Goal: Task Accomplishment & Management: Manage account settings

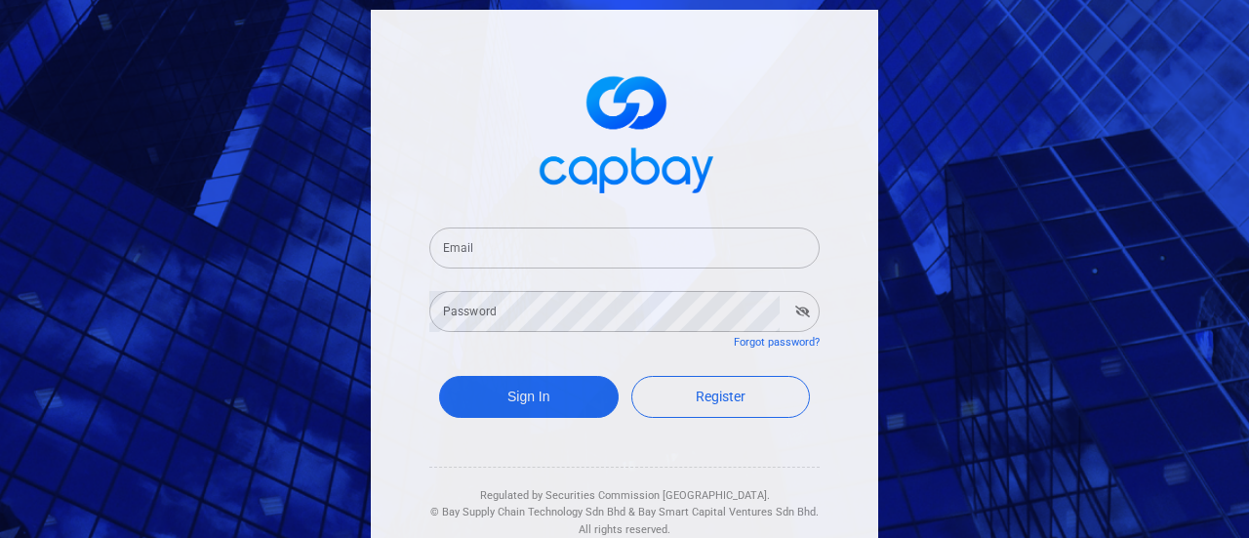
click at [722, 243] on input "Email" at bounding box center [624, 247] width 390 height 41
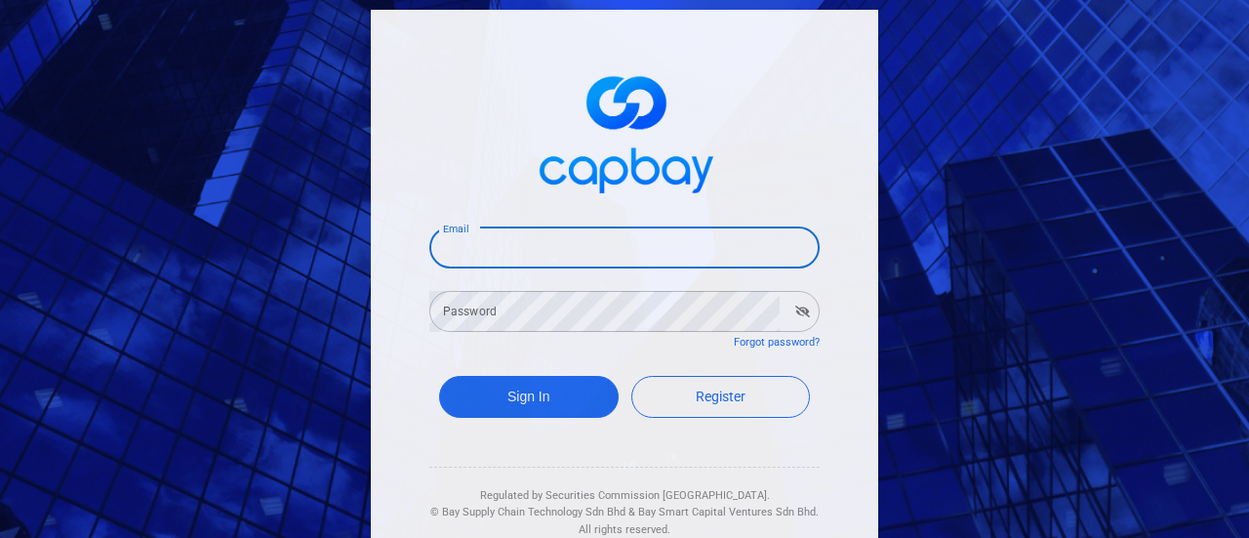
type input "[EMAIL_ADDRESS][DOMAIN_NAME]"
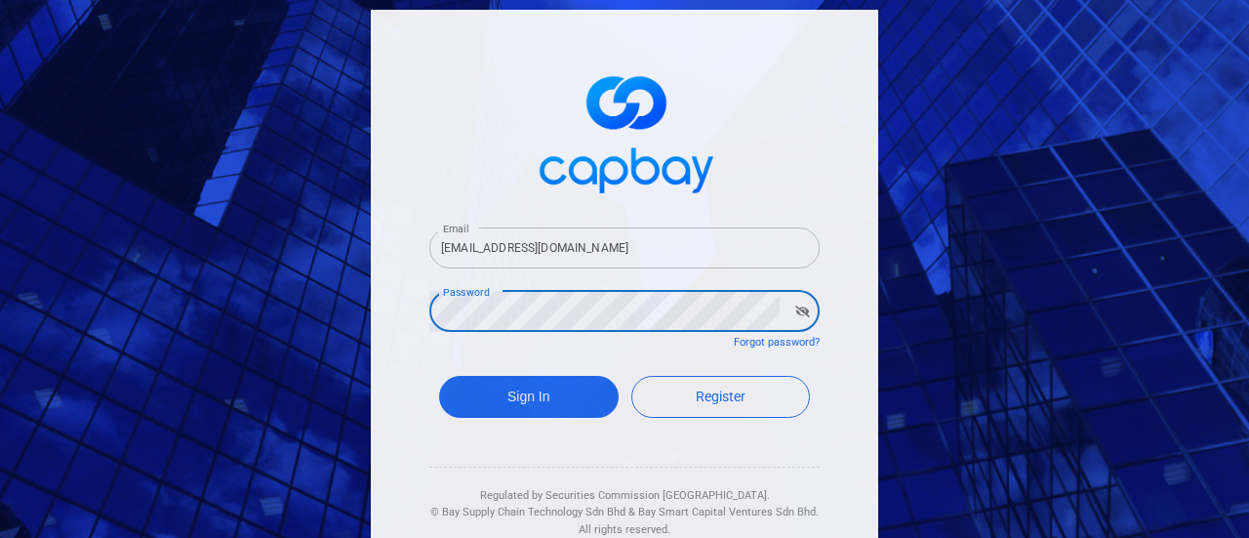
click at [439, 376] on button "Sign In" at bounding box center [529, 397] width 180 height 42
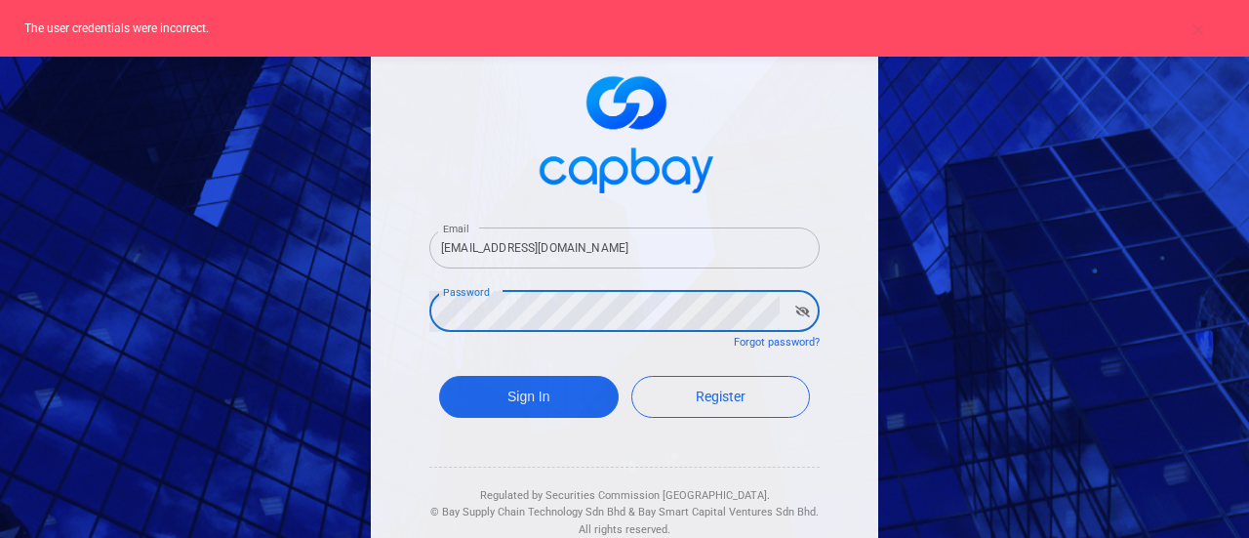
click at [611, 249] on input "[EMAIL_ADDRESS][DOMAIN_NAME]" at bounding box center [624, 247] width 390 height 41
click at [379, 320] on div "Email [EMAIL_ADDRESS][DOMAIN_NAME] Email Password Password Forgot password? Sig…" at bounding box center [624, 284] width 507 height 548
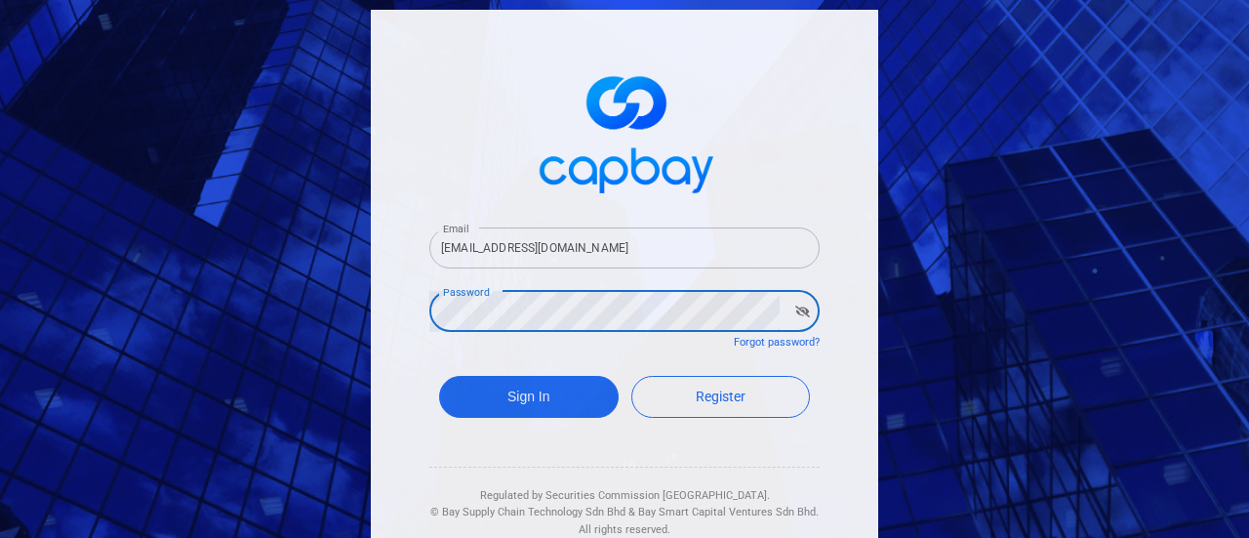
click at [439, 376] on button "Sign In" at bounding box center [529, 397] width 180 height 42
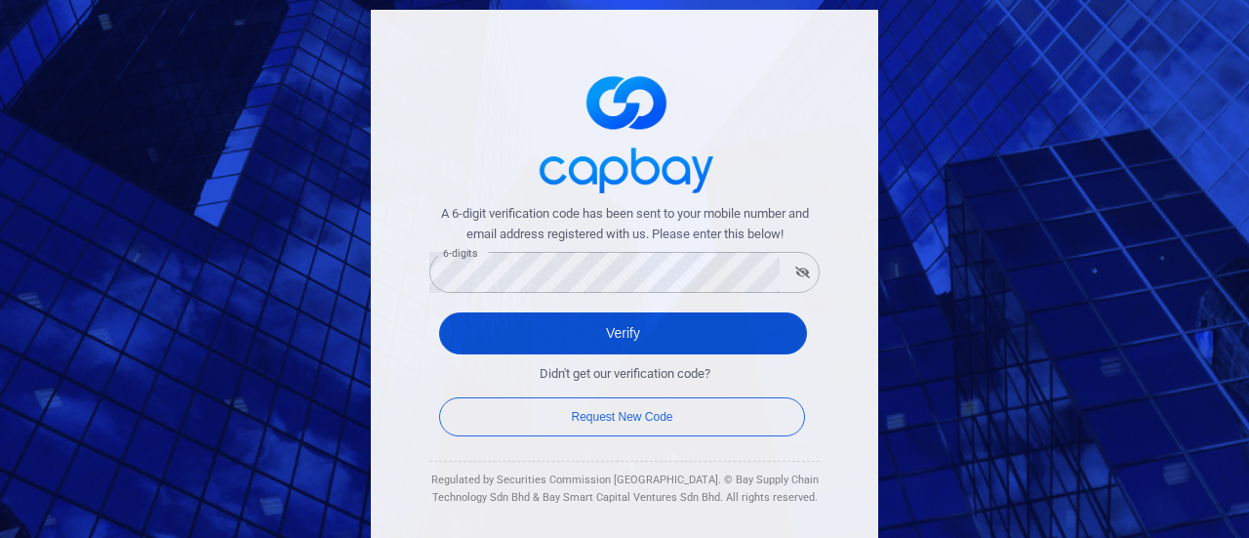
click at [615, 339] on button "Verify" at bounding box center [623, 333] width 368 height 42
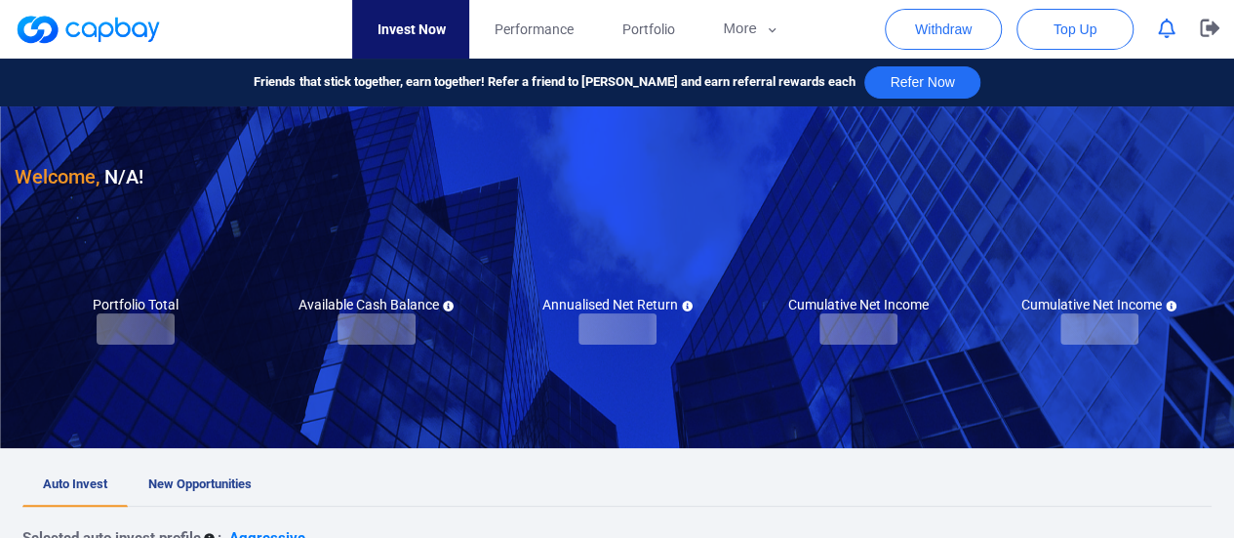
checkbox input "true"
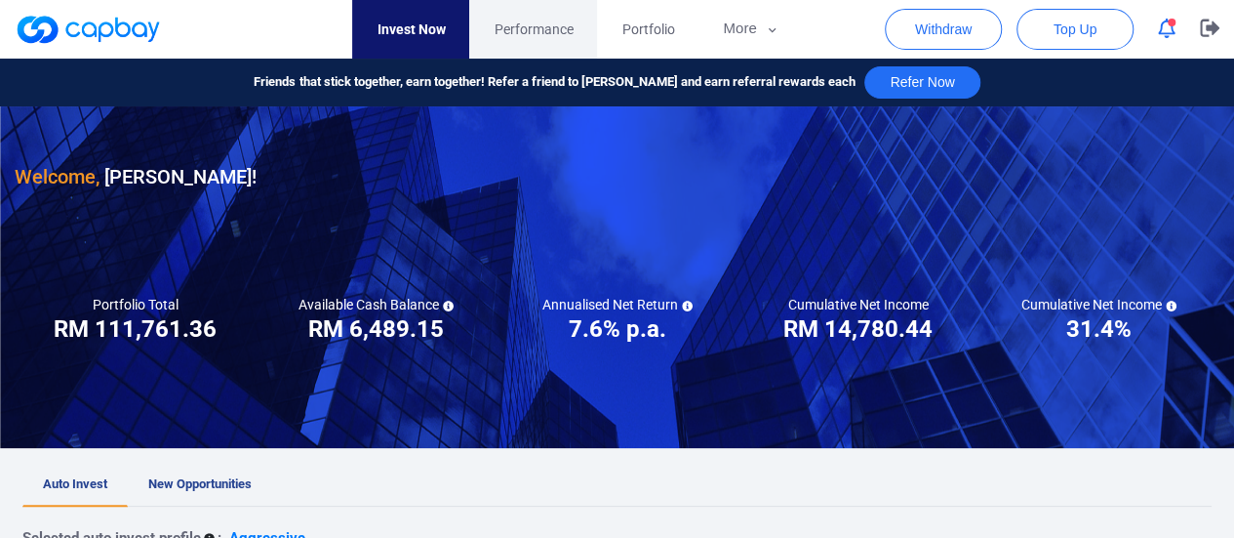
click at [550, 27] on span "Performance" at bounding box center [533, 29] width 79 height 21
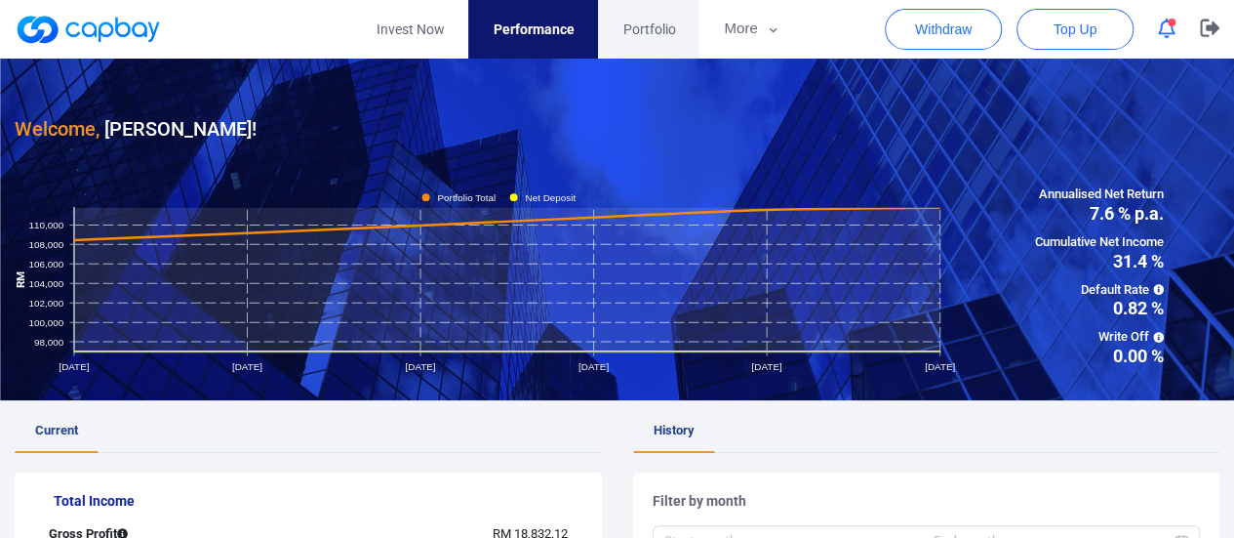
click at [665, 28] on span "Portfolio" at bounding box center [648, 29] width 53 height 21
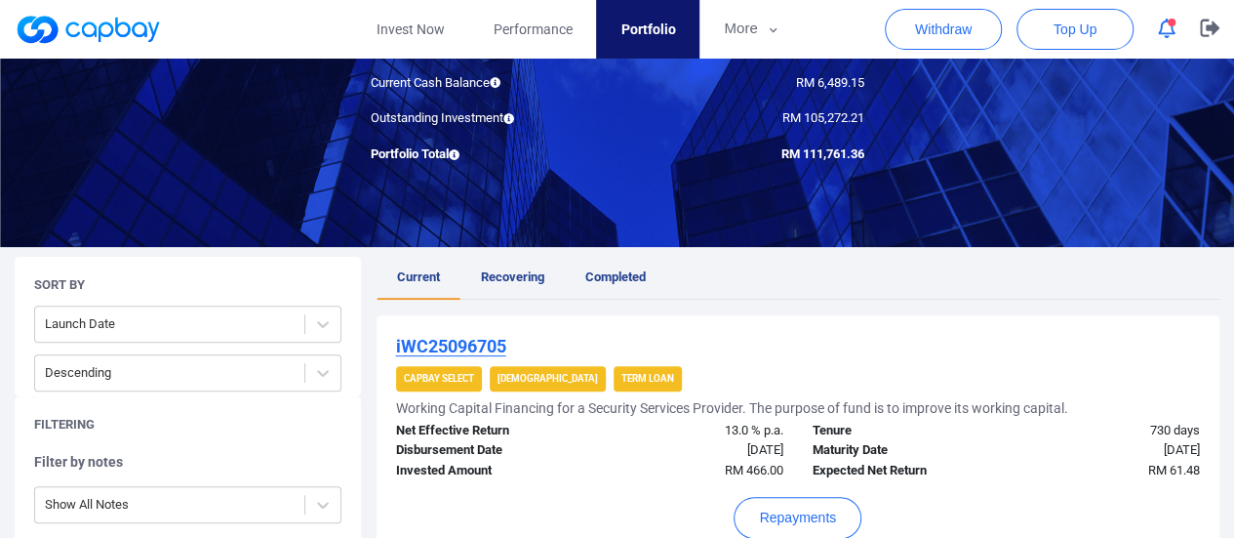
scroll to position [195, 0]
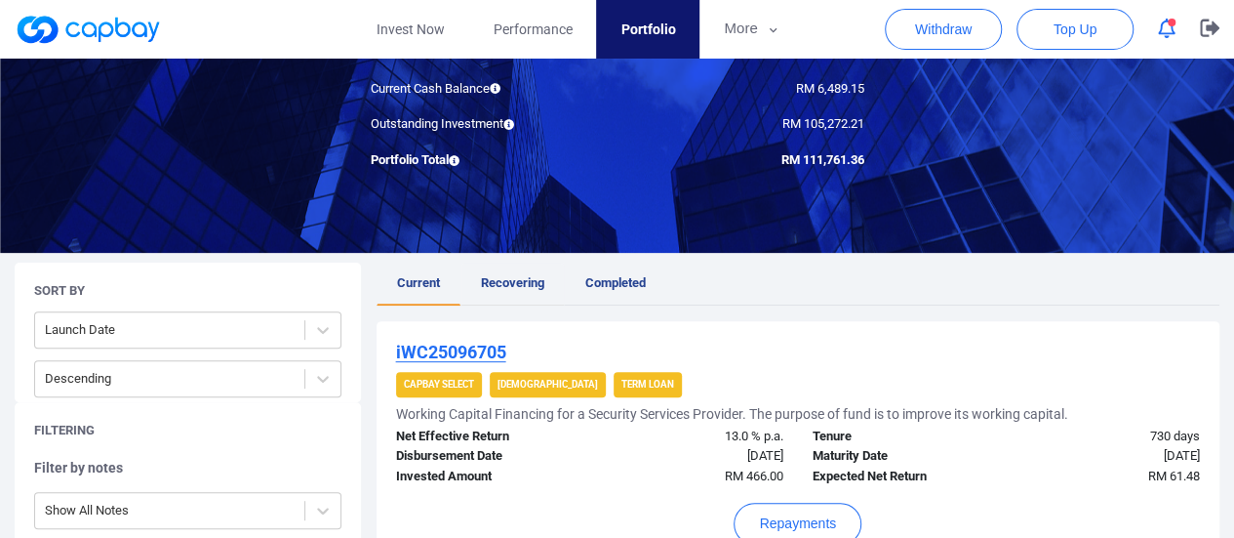
click at [490, 286] on span "Recovering" at bounding box center [512, 282] width 63 height 15
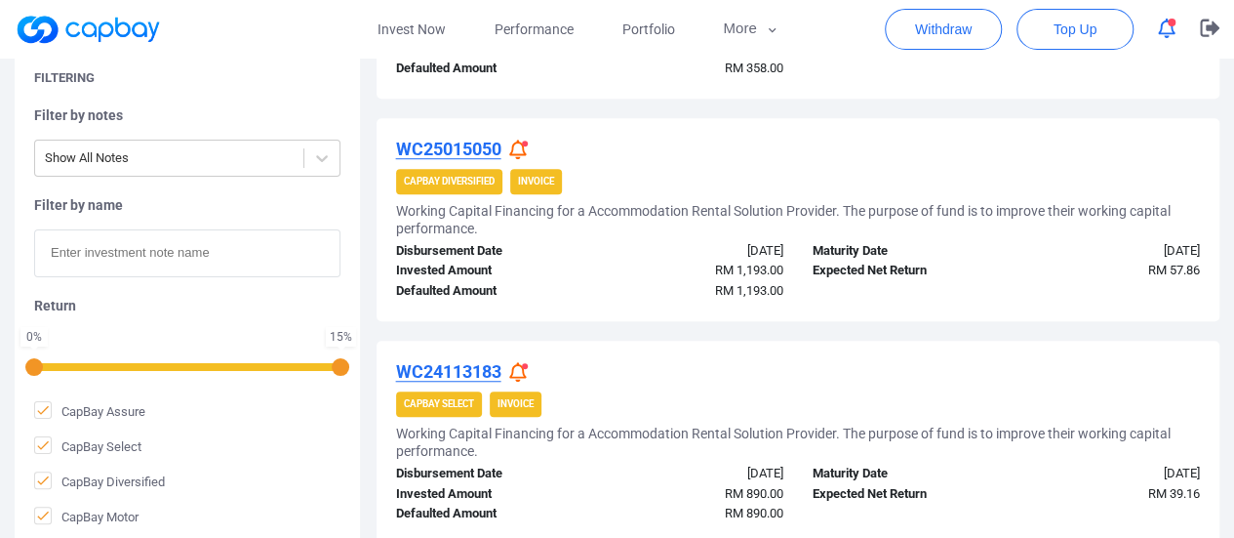
scroll to position [585, 0]
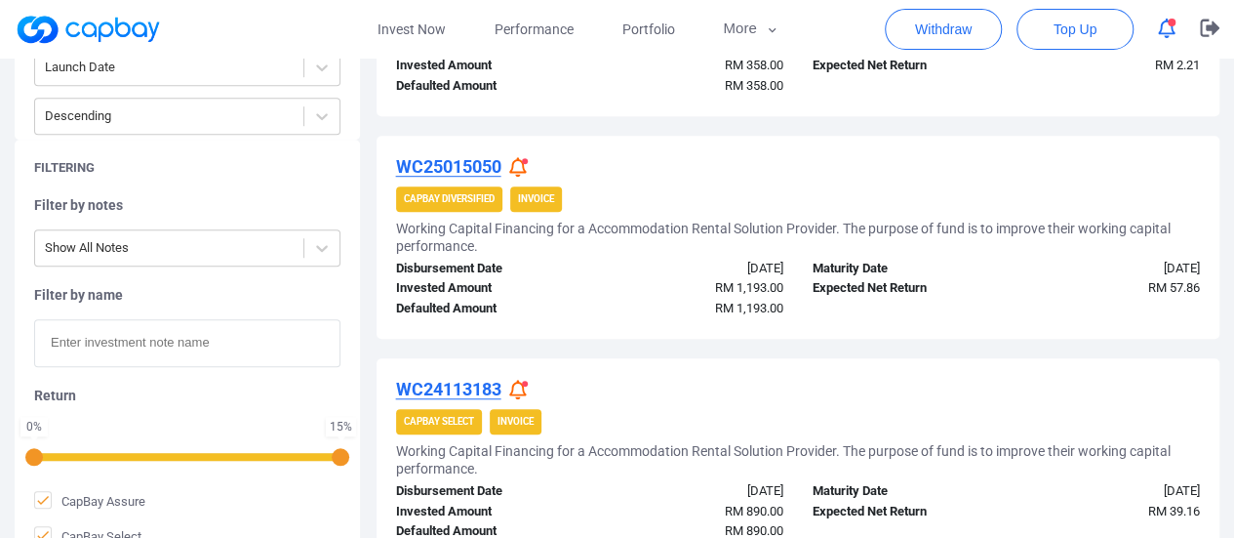
click at [517, 159] on icon at bounding box center [518, 167] width 18 height 20
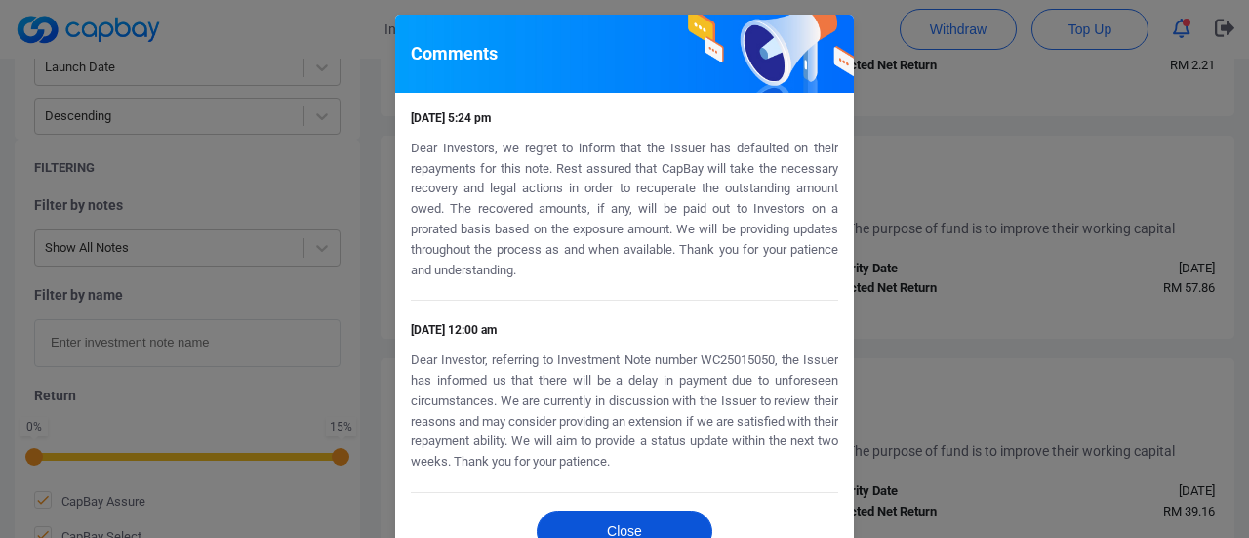
click at [611, 516] on button "Close" at bounding box center [625, 531] width 176 height 42
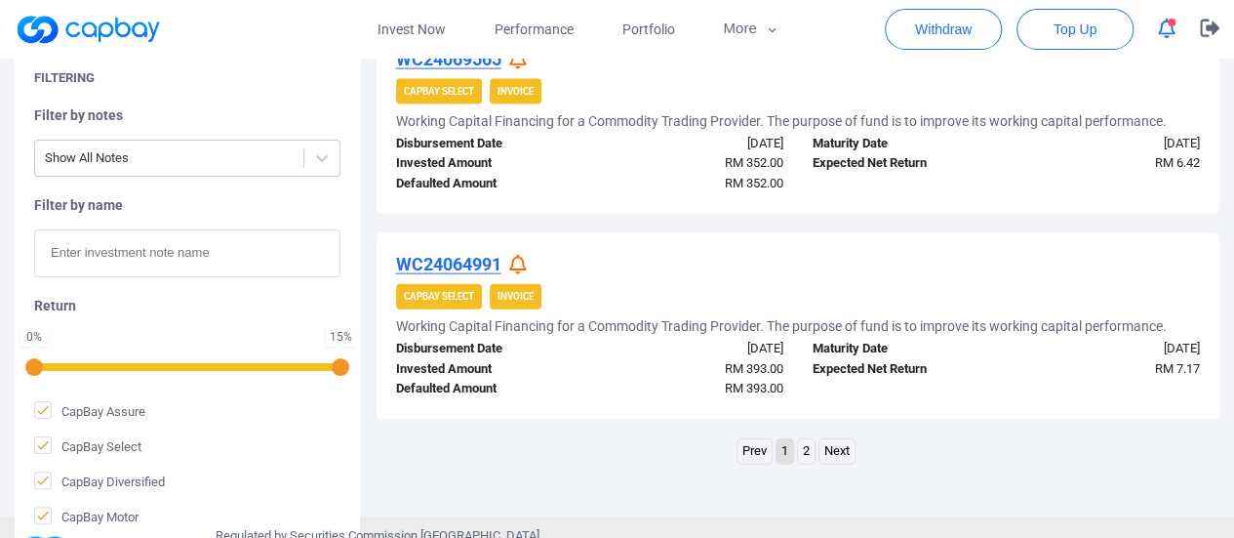
scroll to position [2236, 0]
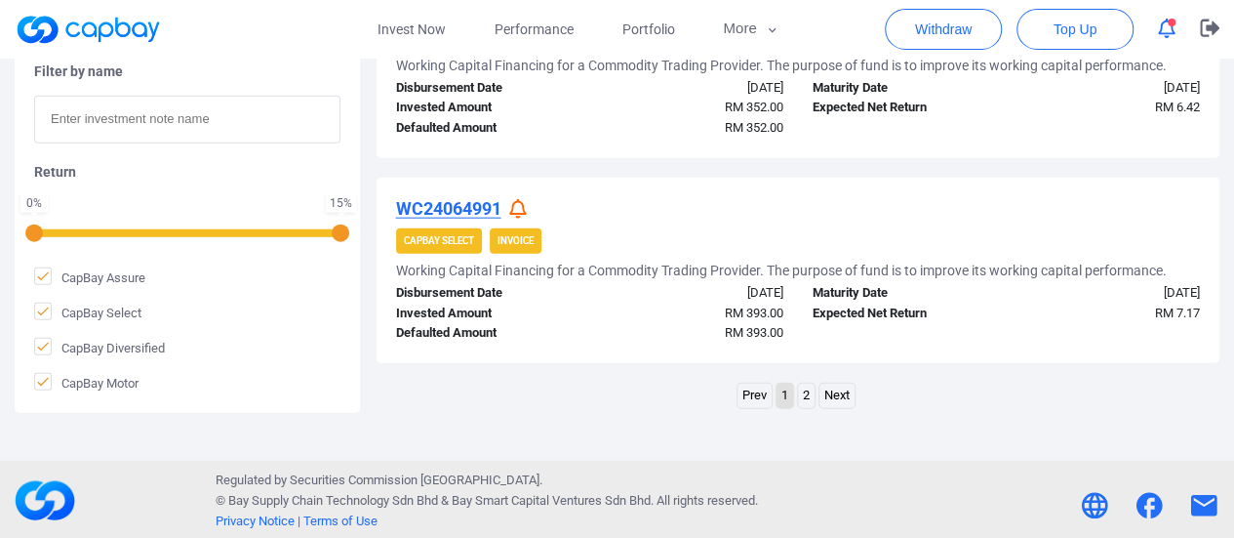
click at [800, 390] on link "2" at bounding box center [806, 395] width 17 height 24
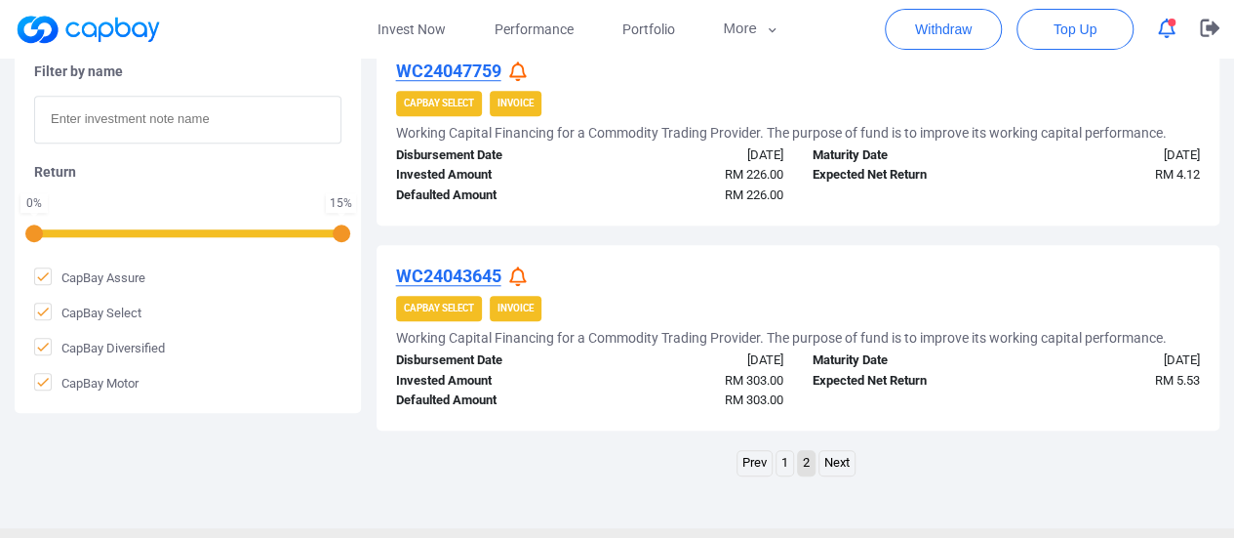
click at [524, 276] on icon at bounding box center [518, 276] width 18 height 20
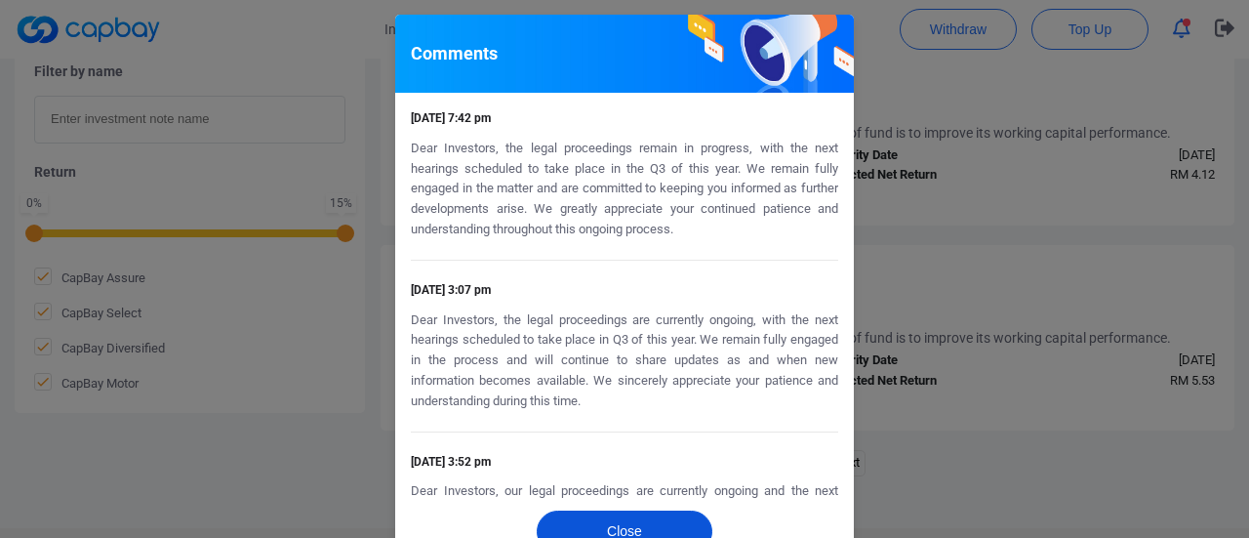
click at [624, 513] on button "Close" at bounding box center [625, 531] width 176 height 42
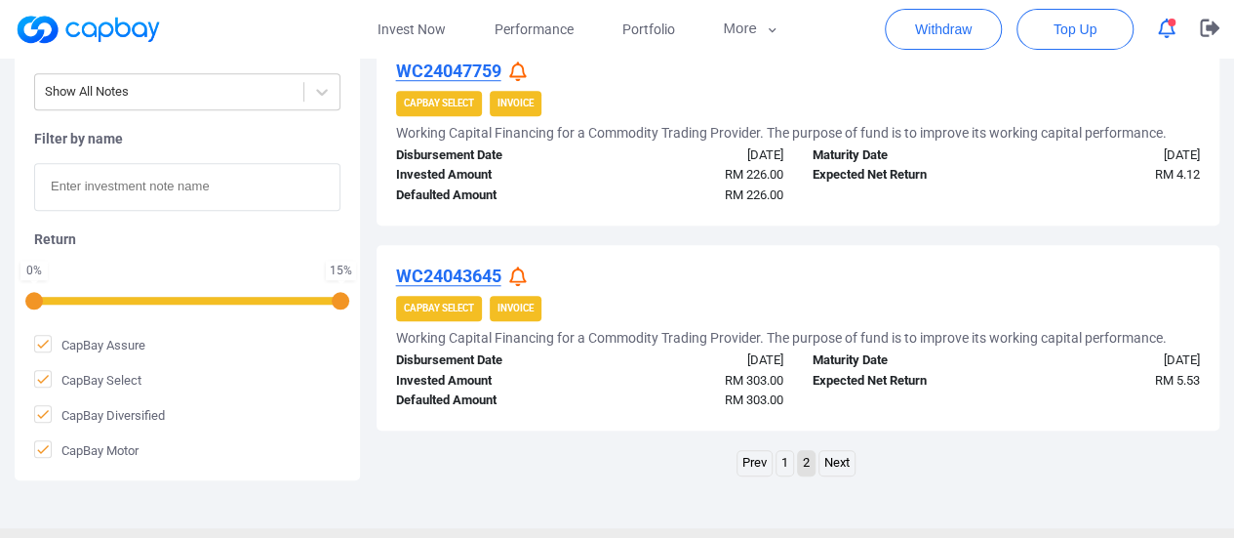
scroll to position [0, 0]
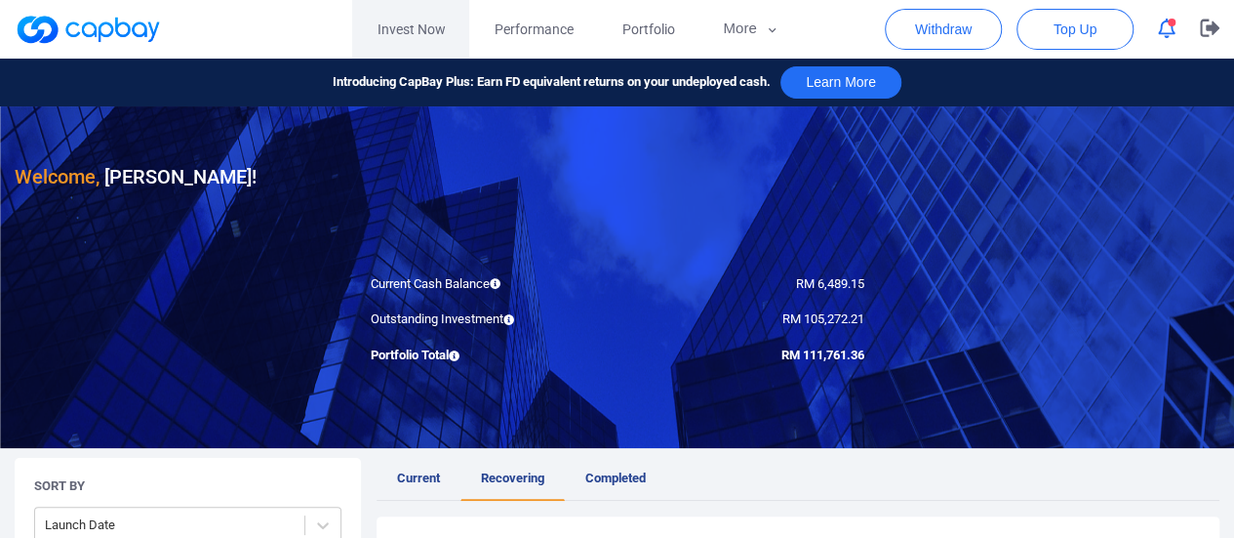
click at [420, 33] on link "Invest Now" at bounding box center [410, 29] width 117 height 59
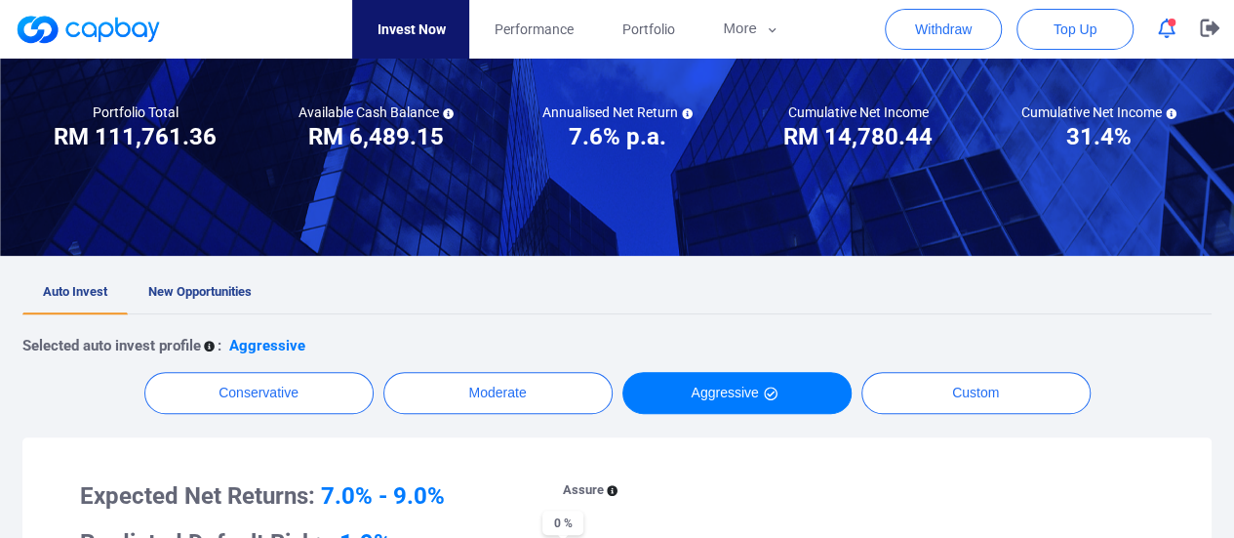
scroll to position [195, 0]
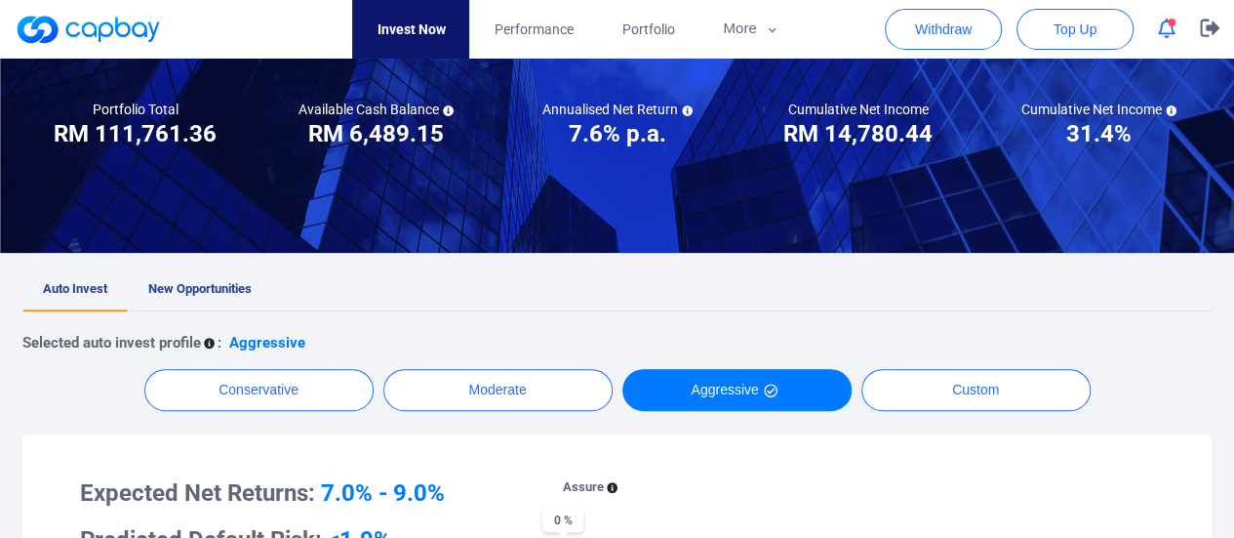
click at [185, 284] on span "New Opportunities" at bounding box center [199, 288] width 103 height 15
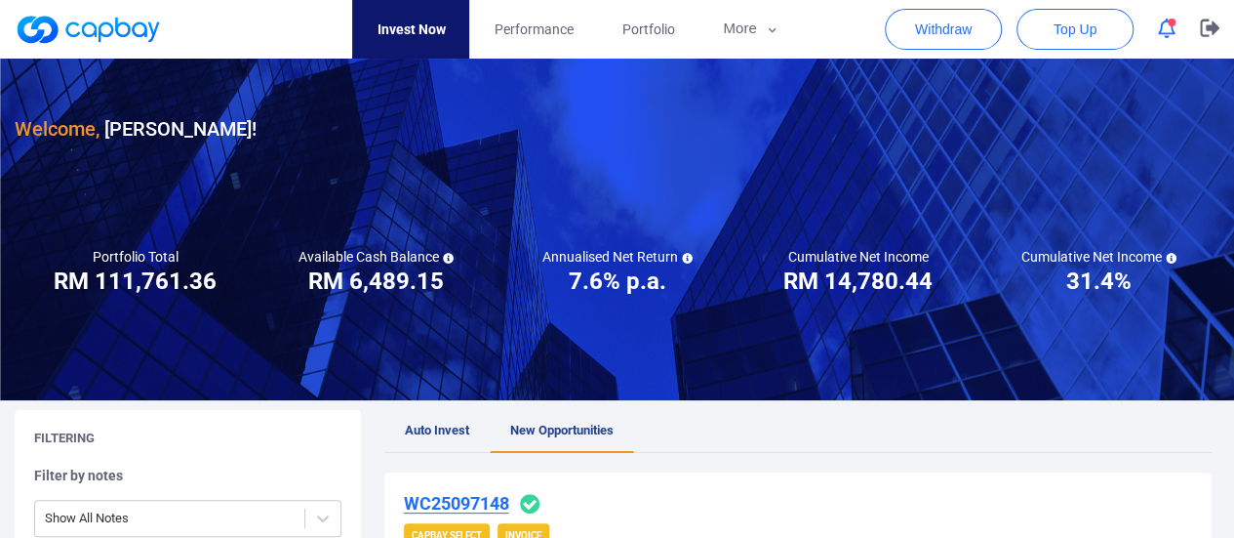
click at [396, 32] on link "Invest Now" at bounding box center [410, 29] width 117 height 59
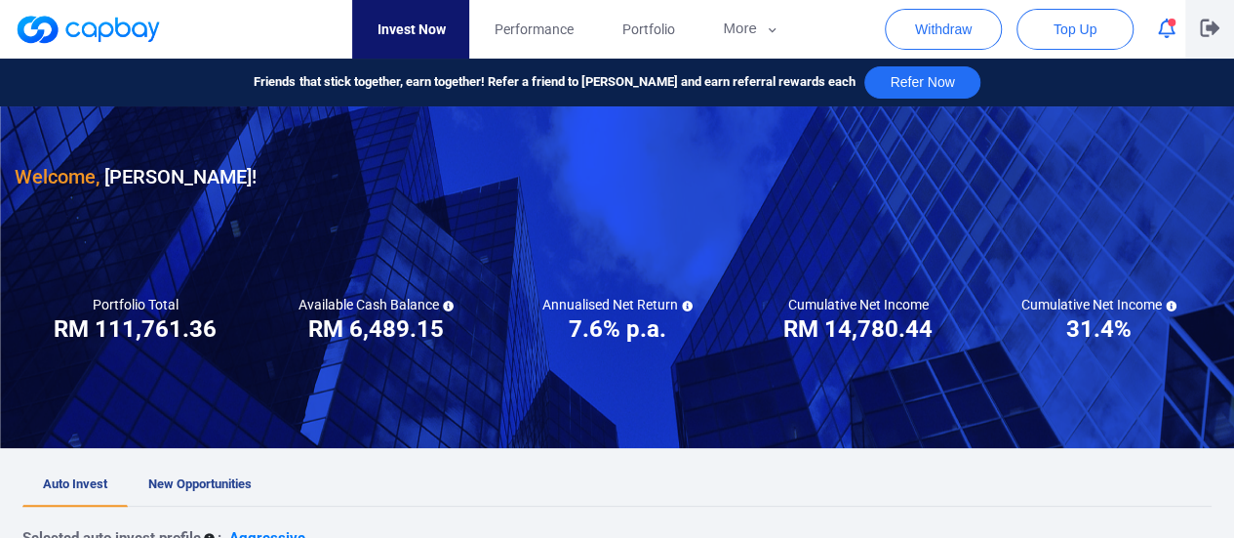
click at [1206, 34] on icon "button" at bounding box center [1210, 28] width 20 height 19
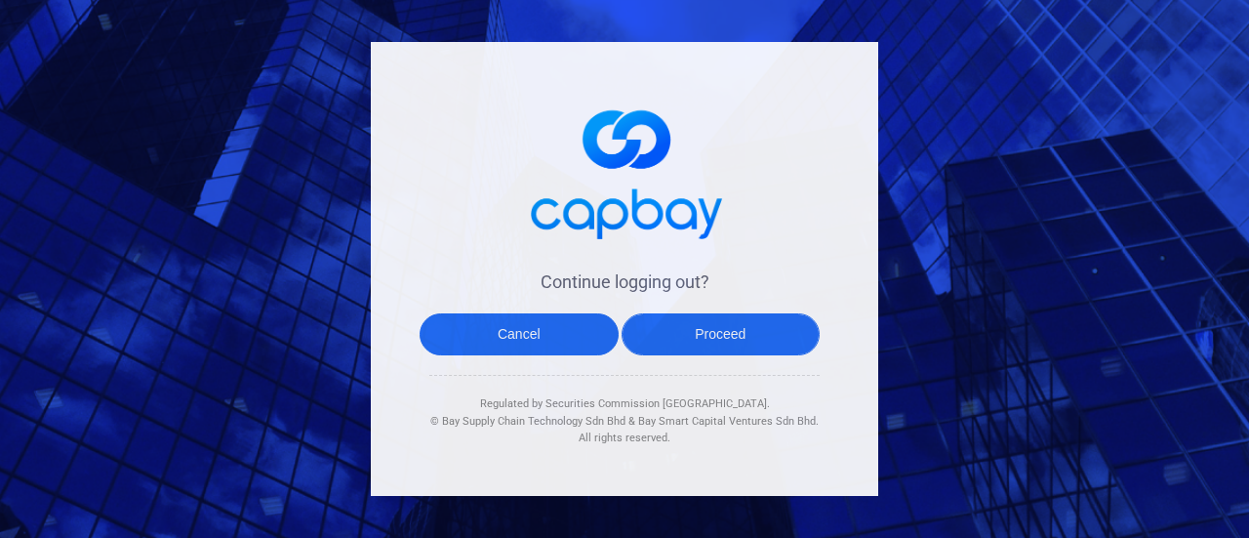
click at [733, 340] on button "Proceed" at bounding box center [720, 334] width 199 height 42
